Goal: Book appointment/travel/reservation

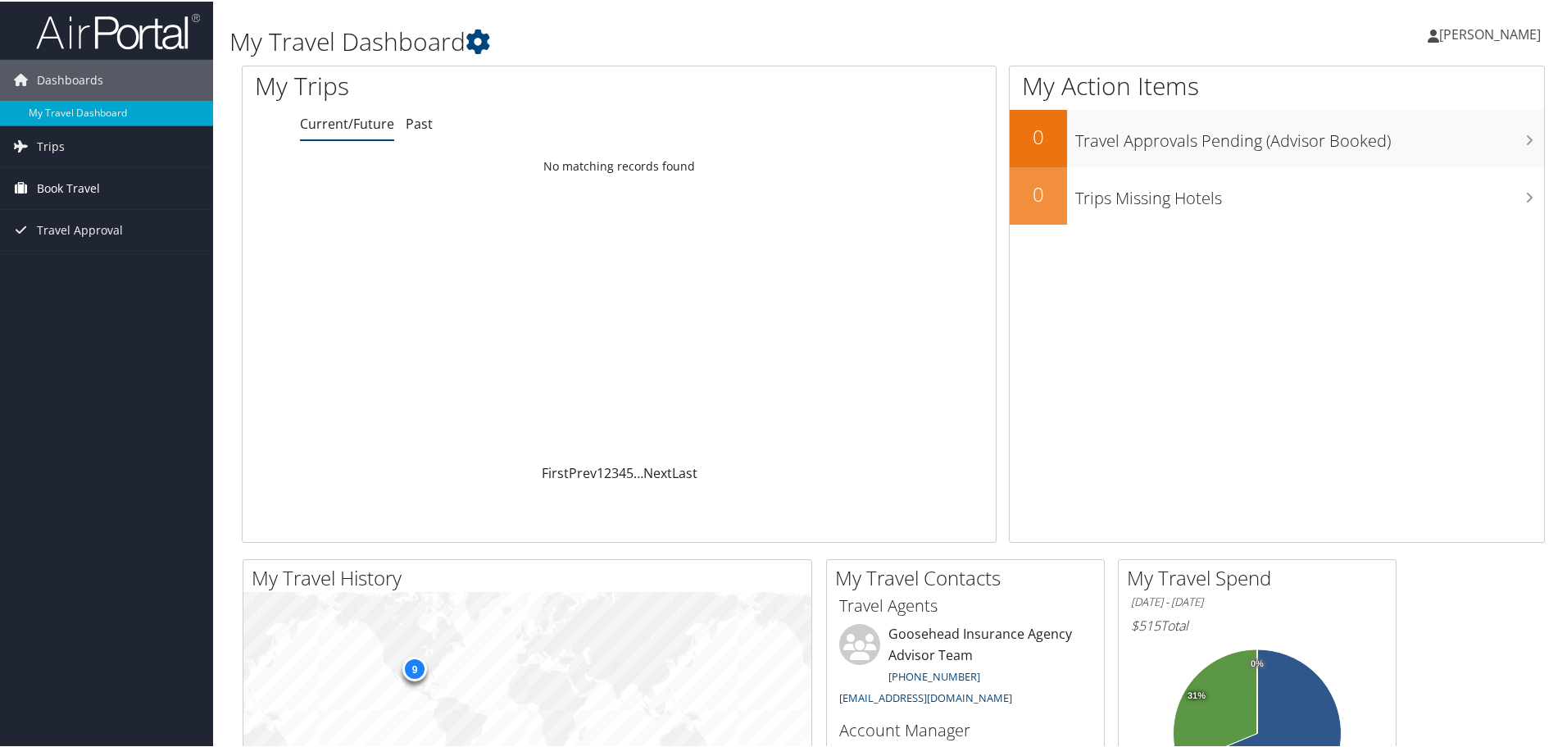
click at [105, 182] on link "Book Travel" at bounding box center [106, 186] width 213 height 41
click at [83, 306] on span "Travel Approval" at bounding box center [80, 302] width 86 height 41
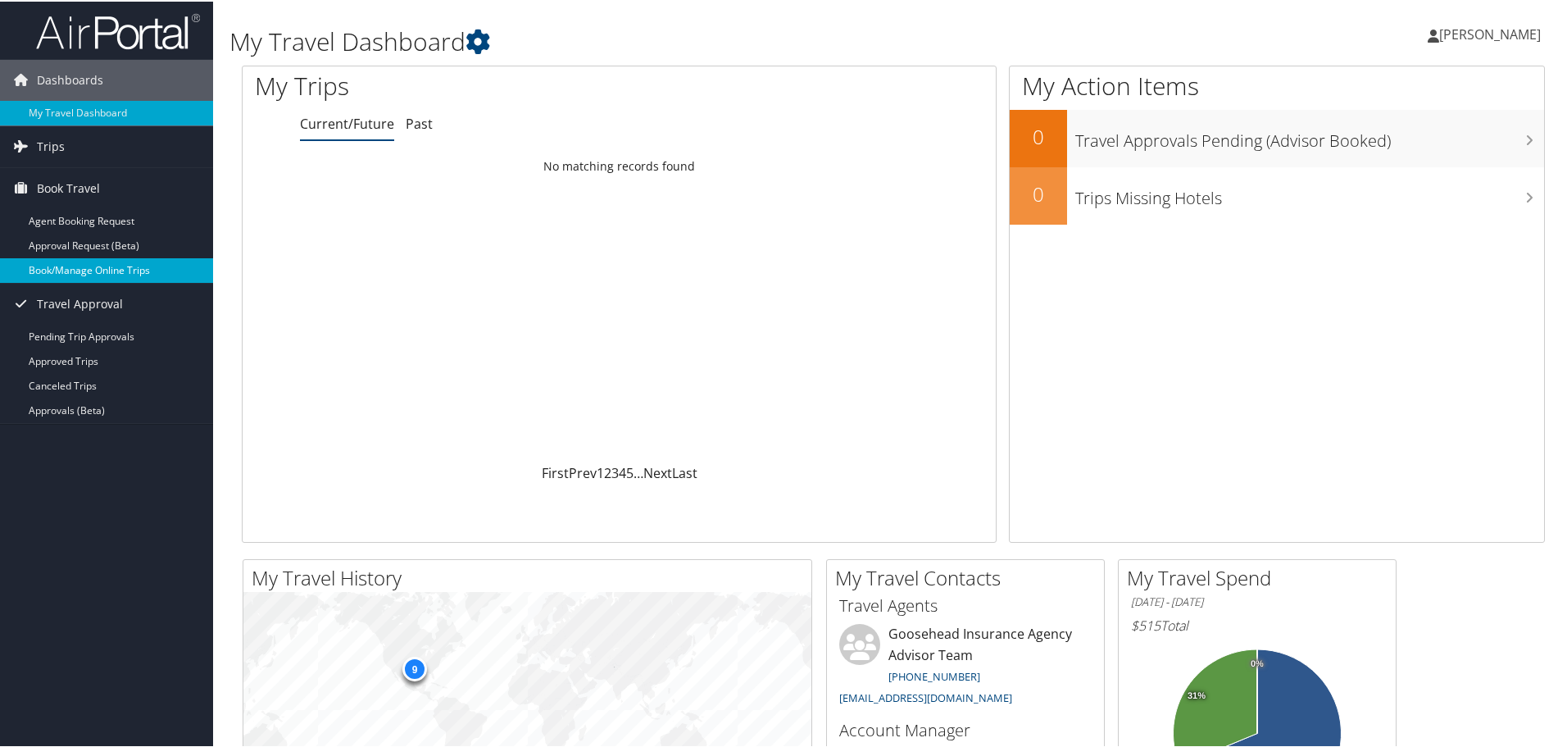
click at [83, 265] on link "Book/Manage Online Trips" at bounding box center [106, 269] width 213 height 25
